Goal: Navigation & Orientation: Find specific page/section

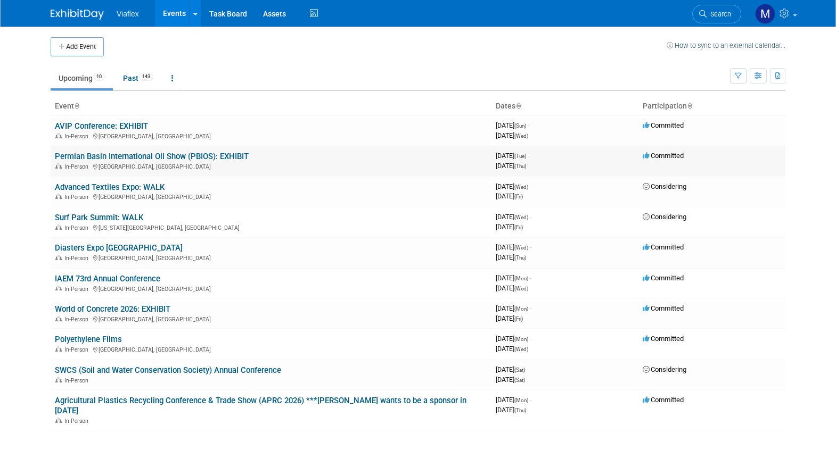
click at [93, 158] on link "Permian Basin International Oil Show (PBIOS): EXHIBIT" at bounding box center [152, 157] width 194 height 10
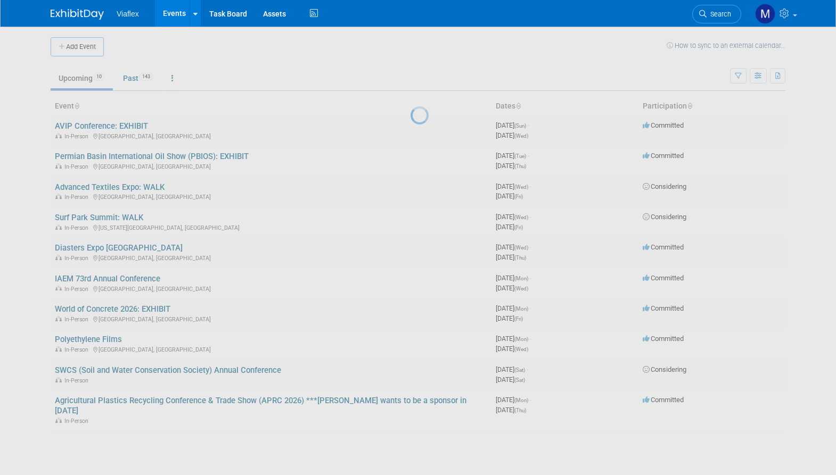
click at [93, 158] on body "Viaflex Events Add Event Bulk Upload Events Shareable Event Boards Recently Vie…" at bounding box center [418, 237] width 836 height 475
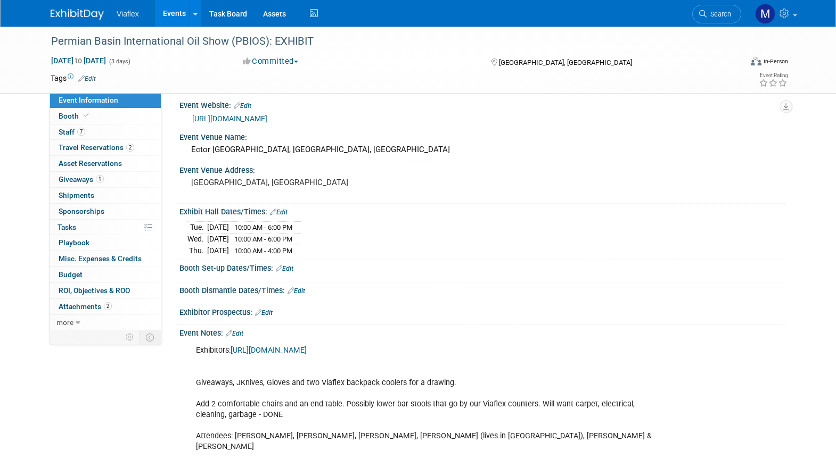
scroll to position [9, 0]
click at [582, 214] on div "[DATE] 10:00 AM - 6:00 PM [DATE] 10:00 AM - 6:00 PM [DATE] 10:00 AM - 4:00 PM S…" at bounding box center [482, 234] width 606 height 41
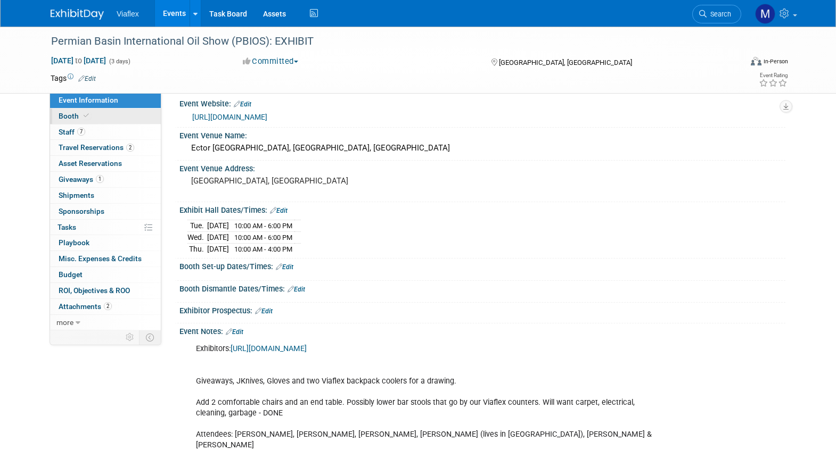
click at [68, 115] on span "Booth" at bounding box center [75, 116] width 32 height 9
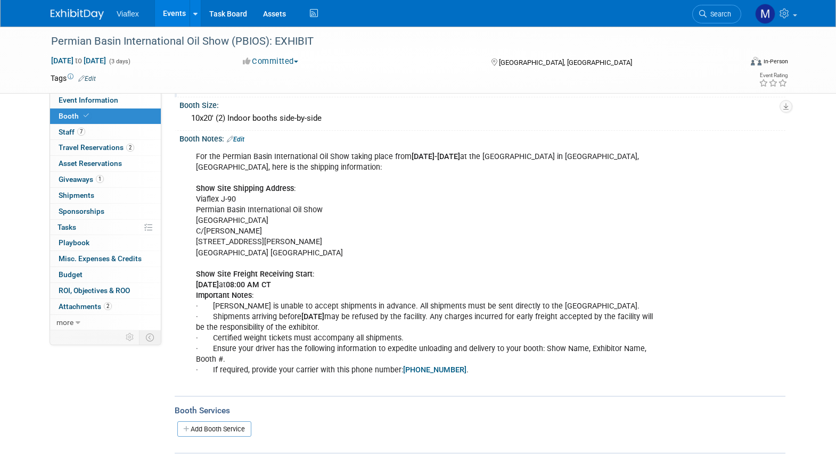
scroll to position [106, 0]
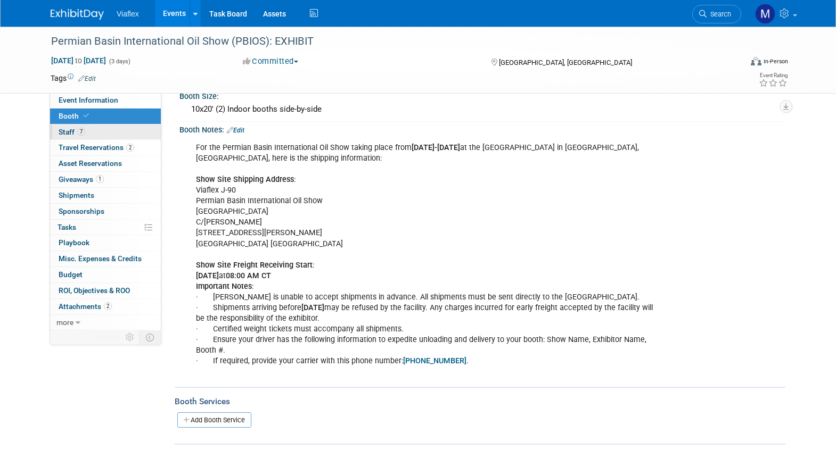
click at [65, 128] on span "Staff 7" at bounding box center [72, 132] width 27 height 9
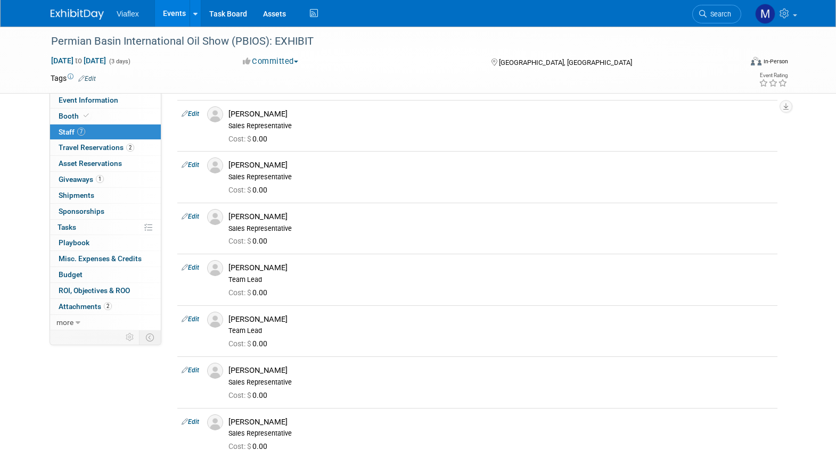
scroll to position [35, 0]
click at [82, 147] on span "Travel Reservations 2" at bounding box center [97, 147] width 76 height 9
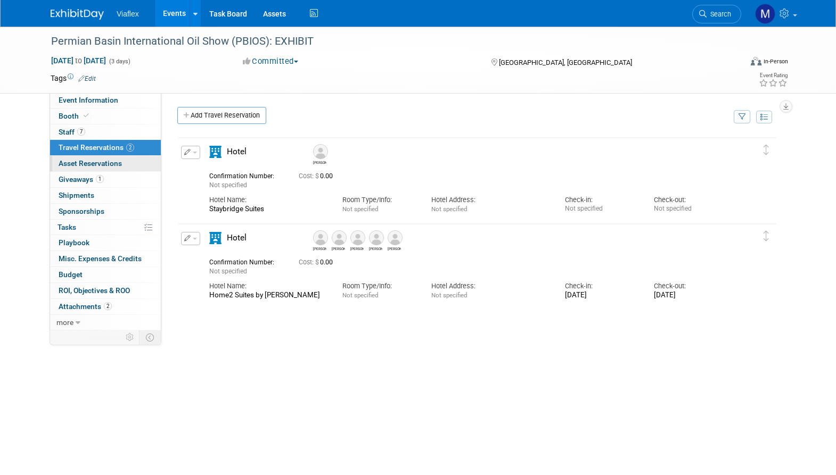
click at [68, 163] on span "Asset Reservations 0" at bounding box center [90, 163] width 63 height 9
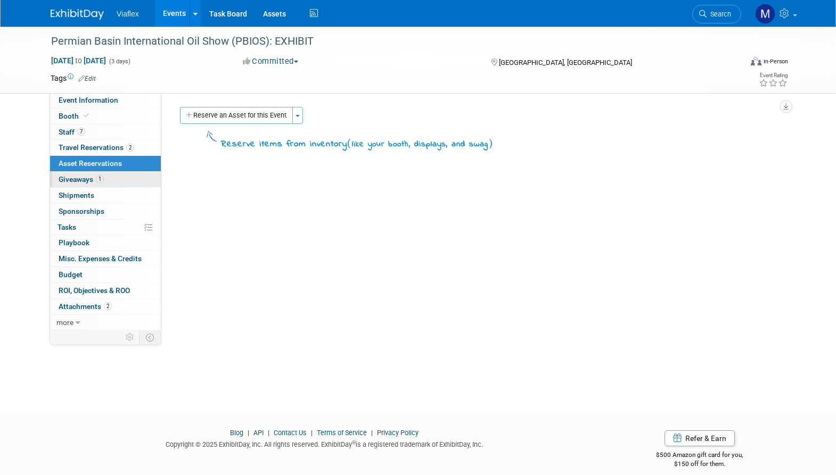
click at [70, 178] on span "Giveaways 1" at bounding box center [81, 179] width 45 height 9
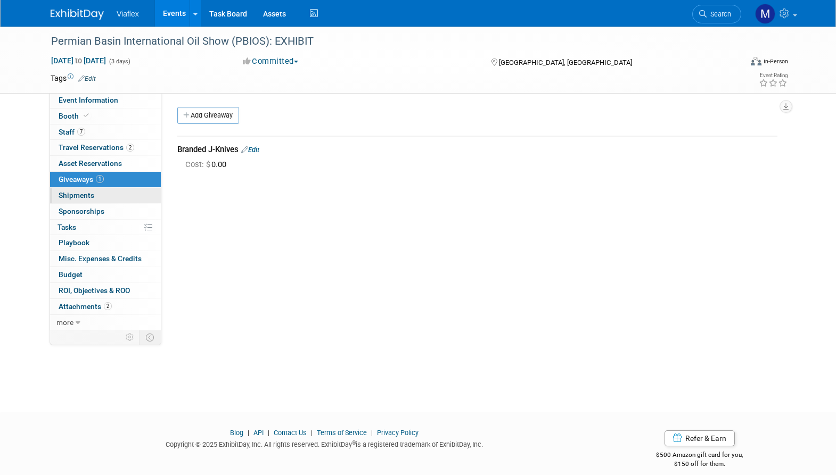
click at [70, 193] on span "Shipments 0" at bounding box center [77, 195] width 36 height 9
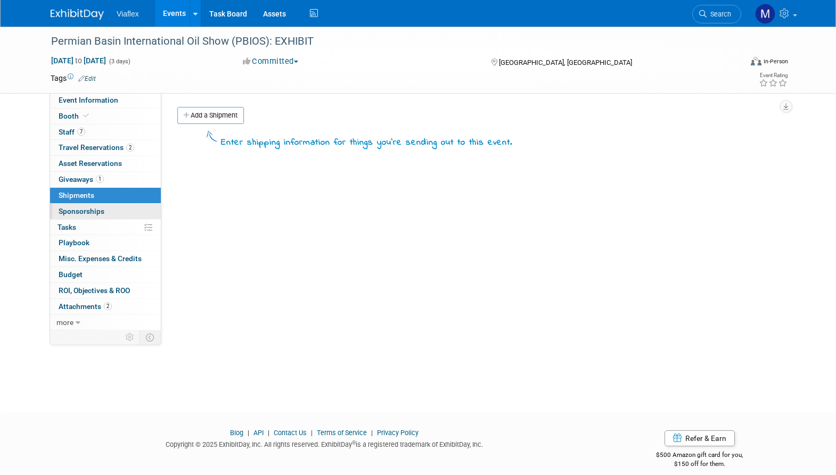
click at [76, 207] on span "Sponsorships 0" at bounding box center [82, 211] width 46 height 9
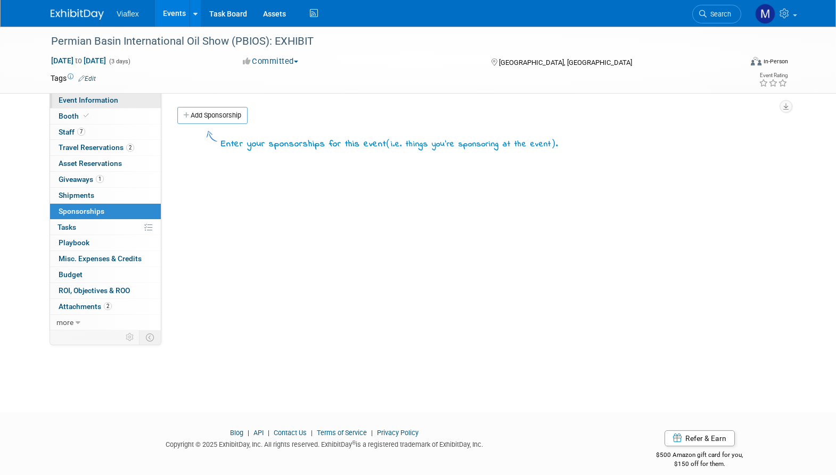
click at [75, 98] on span "Event Information" at bounding box center [89, 100] width 60 height 9
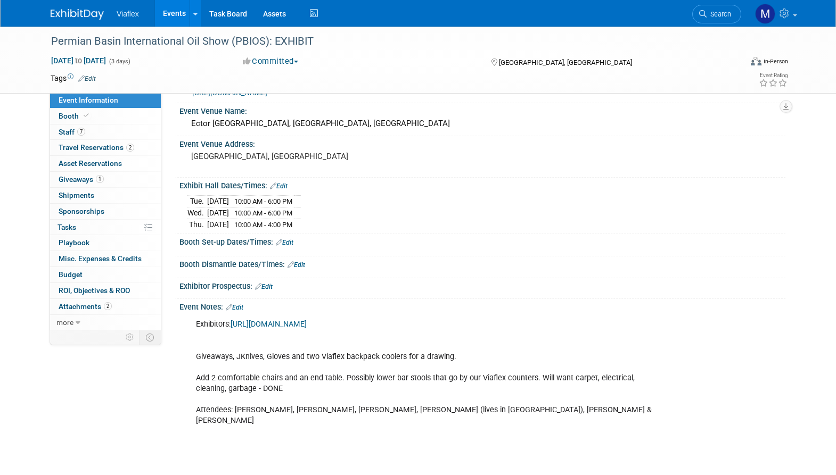
scroll to position [41, 0]
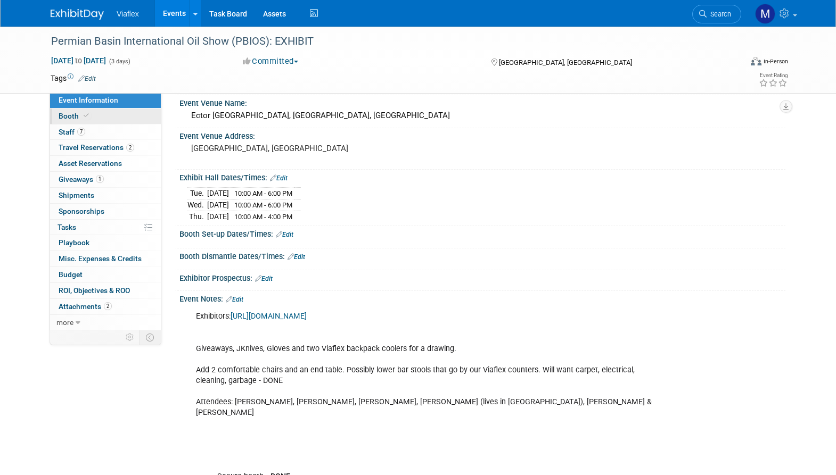
click at [67, 112] on span "Booth" at bounding box center [75, 116] width 32 height 9
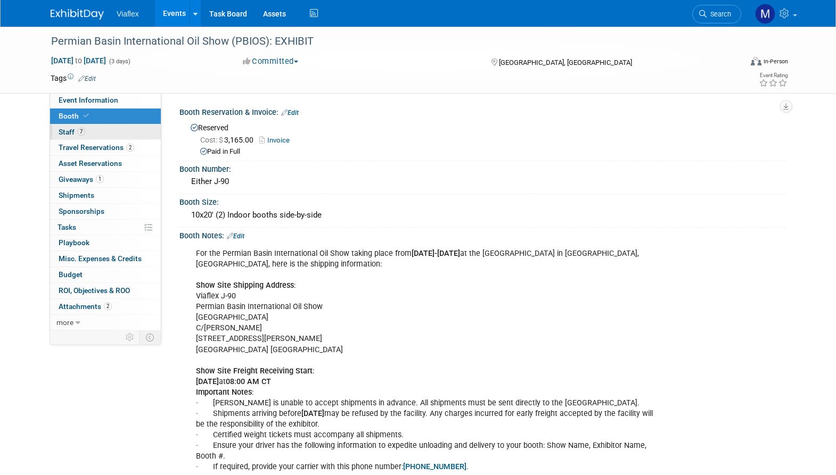
scroll to position [6, 0]
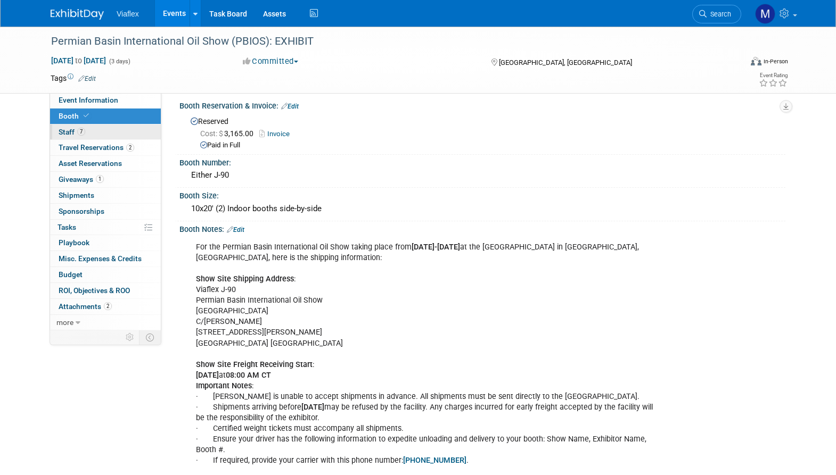
click at [60, 126] on link "7 Staff 7" at bounding box center [105, 132] width 111 height 15
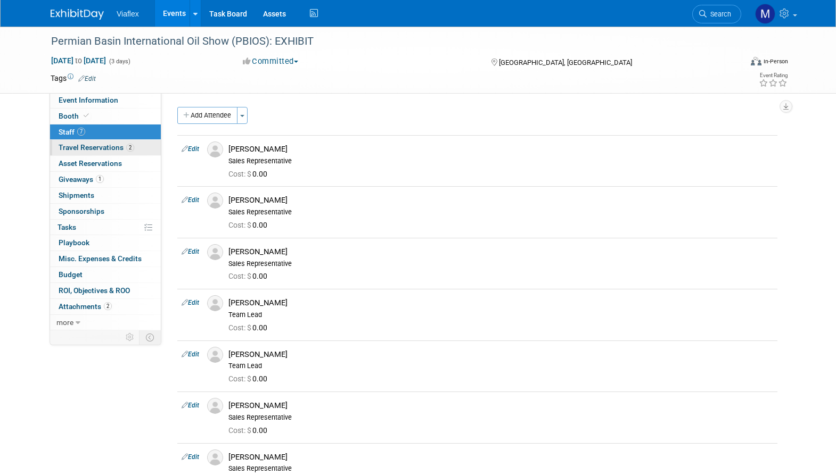
click at [75, 148] on span "Travel Reservations 2" at bounding box center [97, 147] width 76 height 9
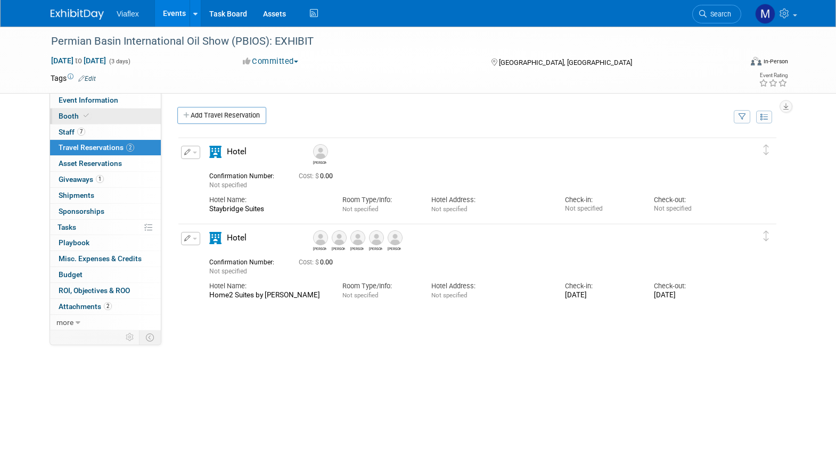
click at [60, 112] on span "Booth" at bounding box center [75, 116] width 32 height 9
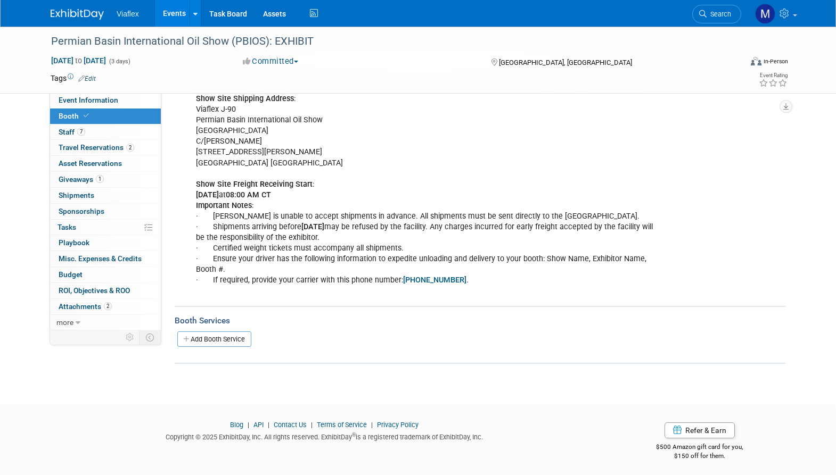
scroll to position [186, 0]
